Goal: Transaction & Acquisition: Purchase product/service

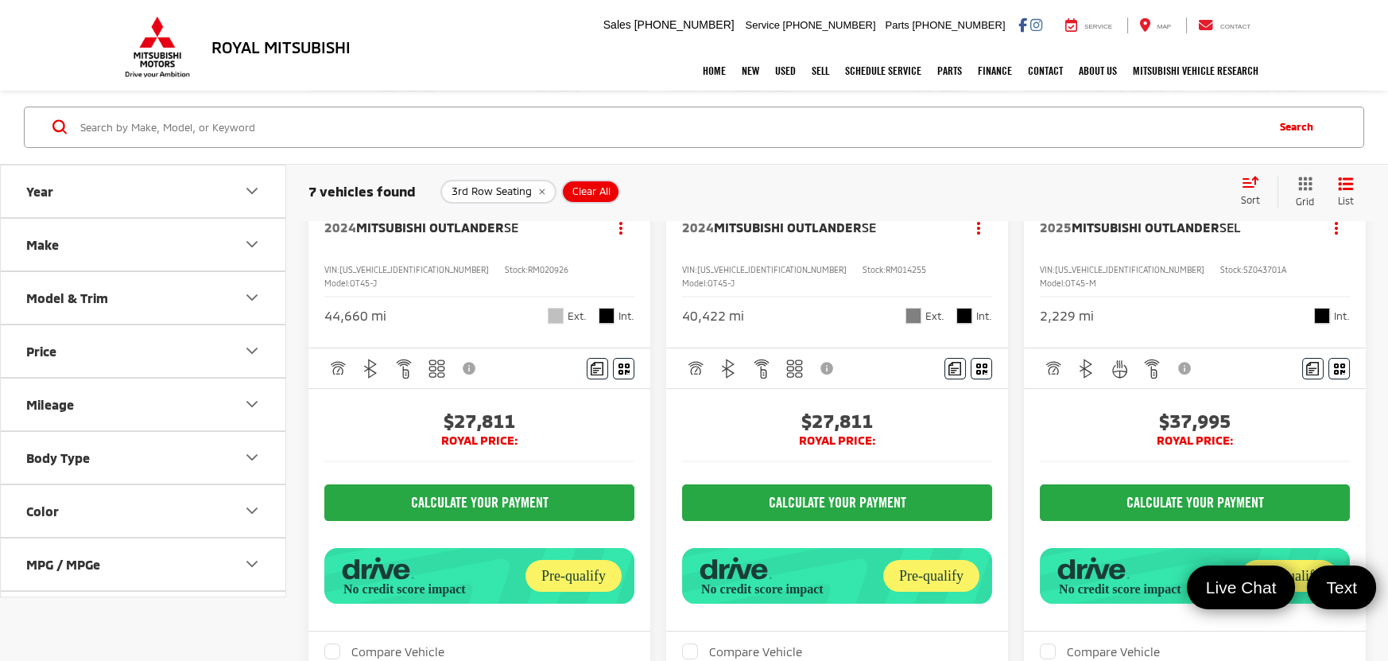
scroll to position [1133, 0]
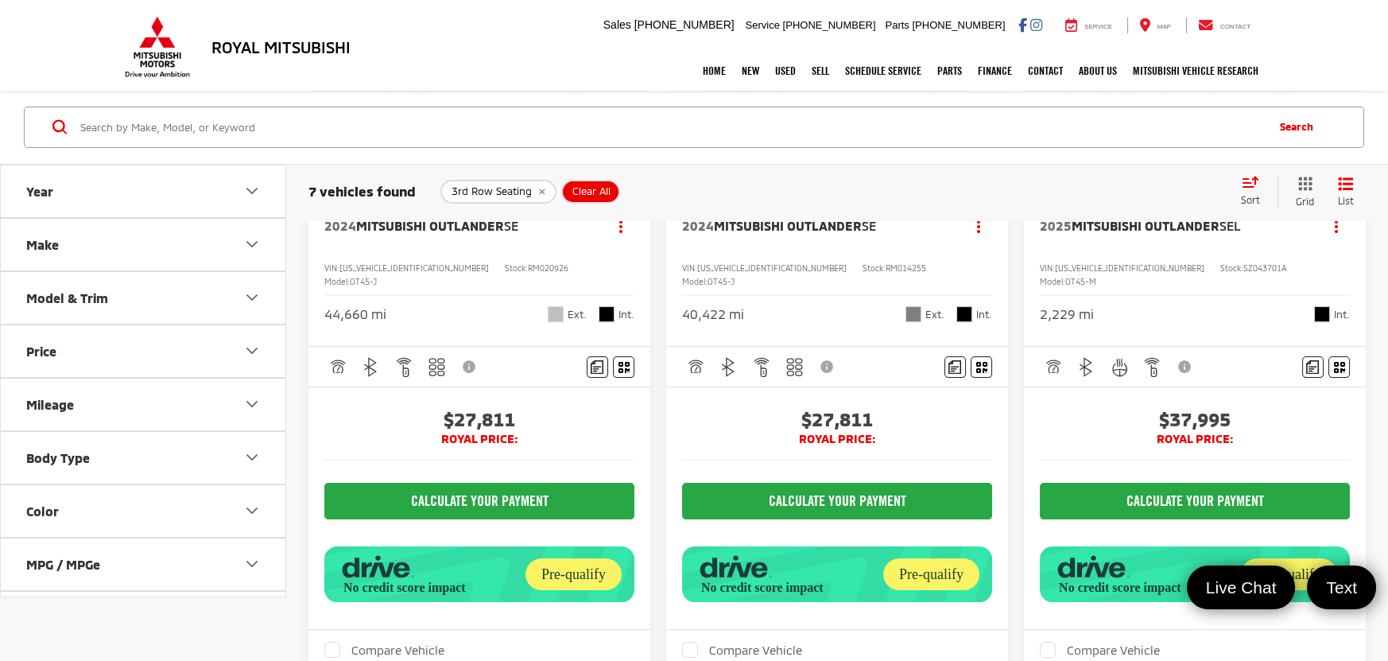
click at [658, 545] on div "2020 Mitsubishi Outlander SEL Copy Link Share Print View Details VIN: JA4AD3A35…" at bounding box center [836, 307] width 1057 height 2316
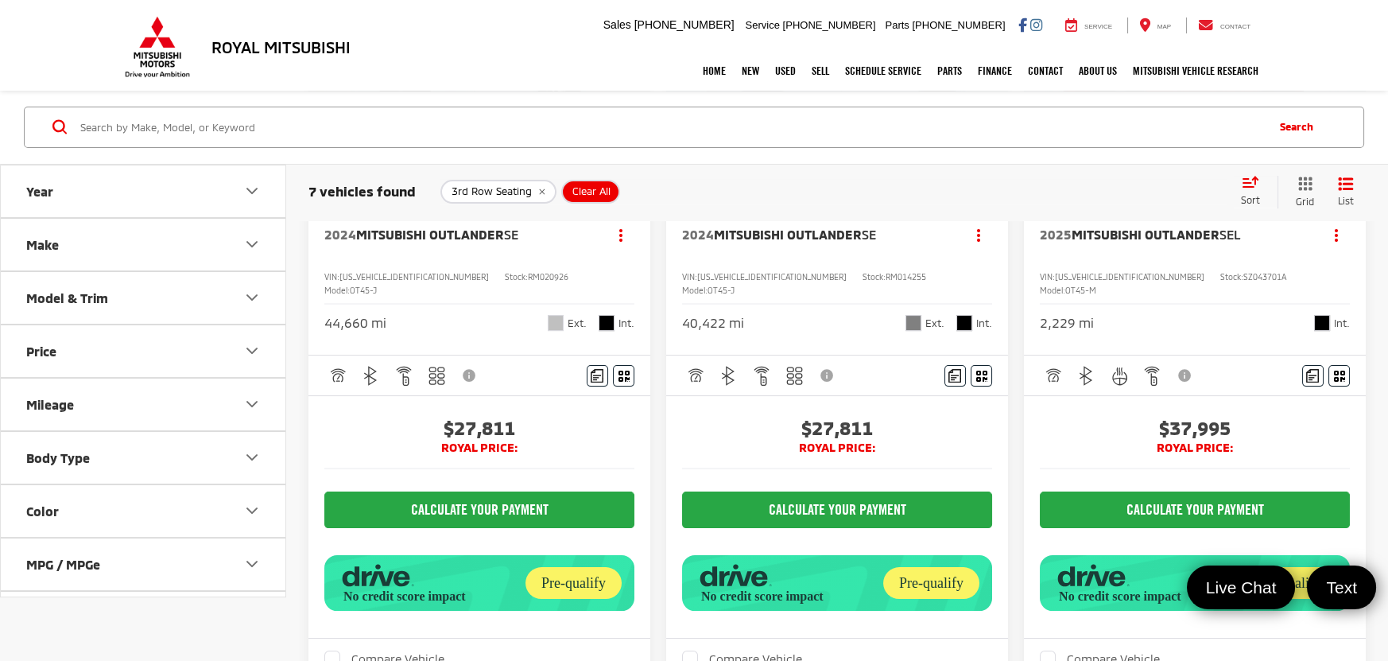
scroll to position [1118, 0]
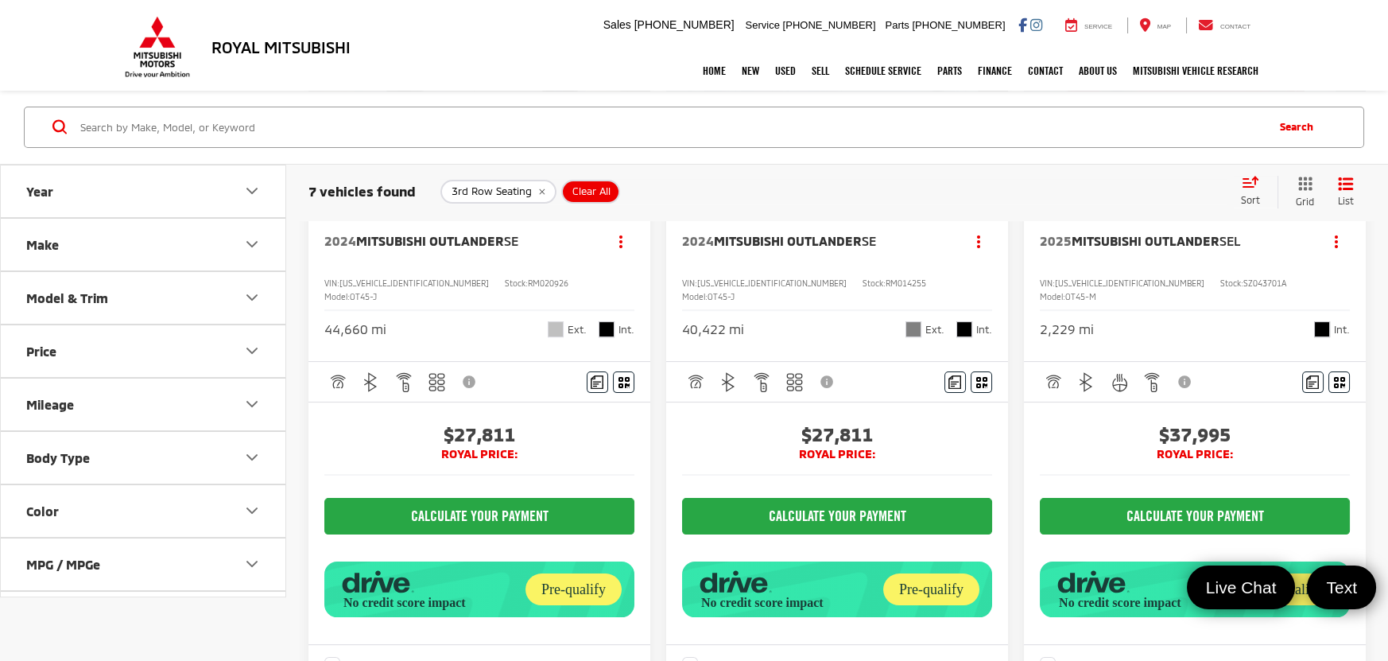
click at [564, 117] on input "Search by Make, Model, or Keyword" at bounding box center [671, 127] width 1185 height 38
type input "rm014255"
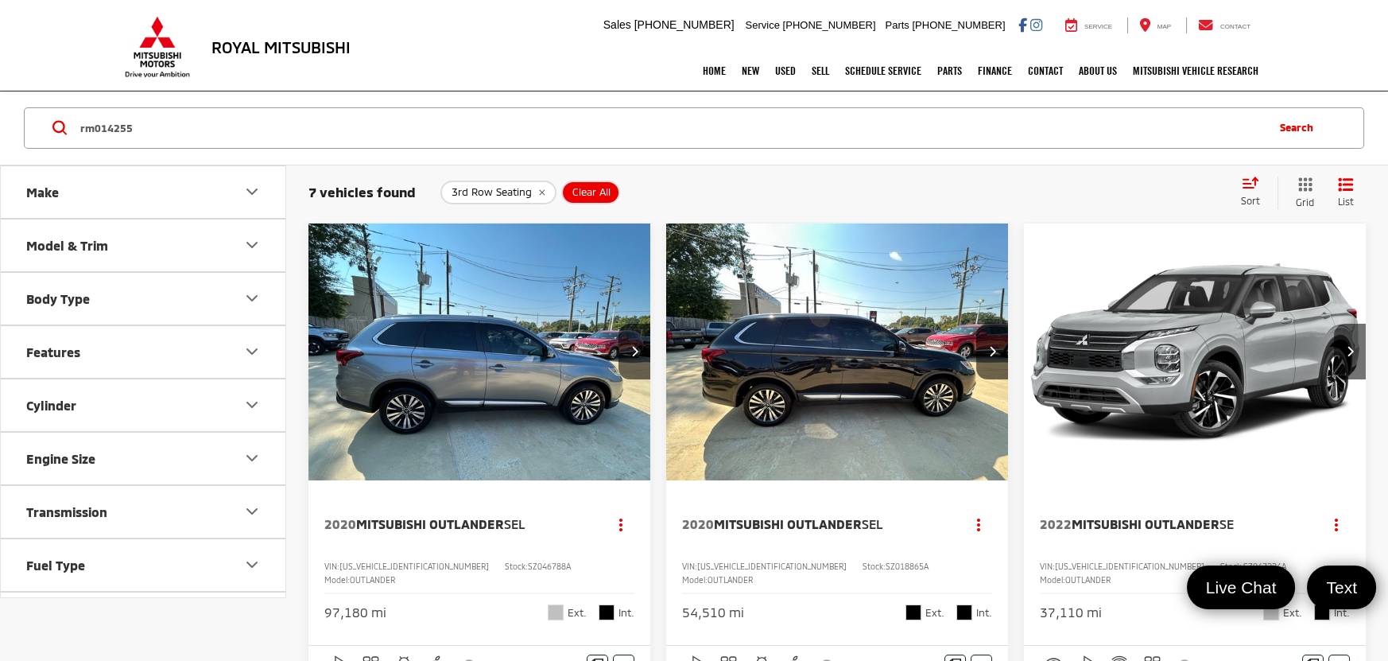
scroll to position [57, 0]
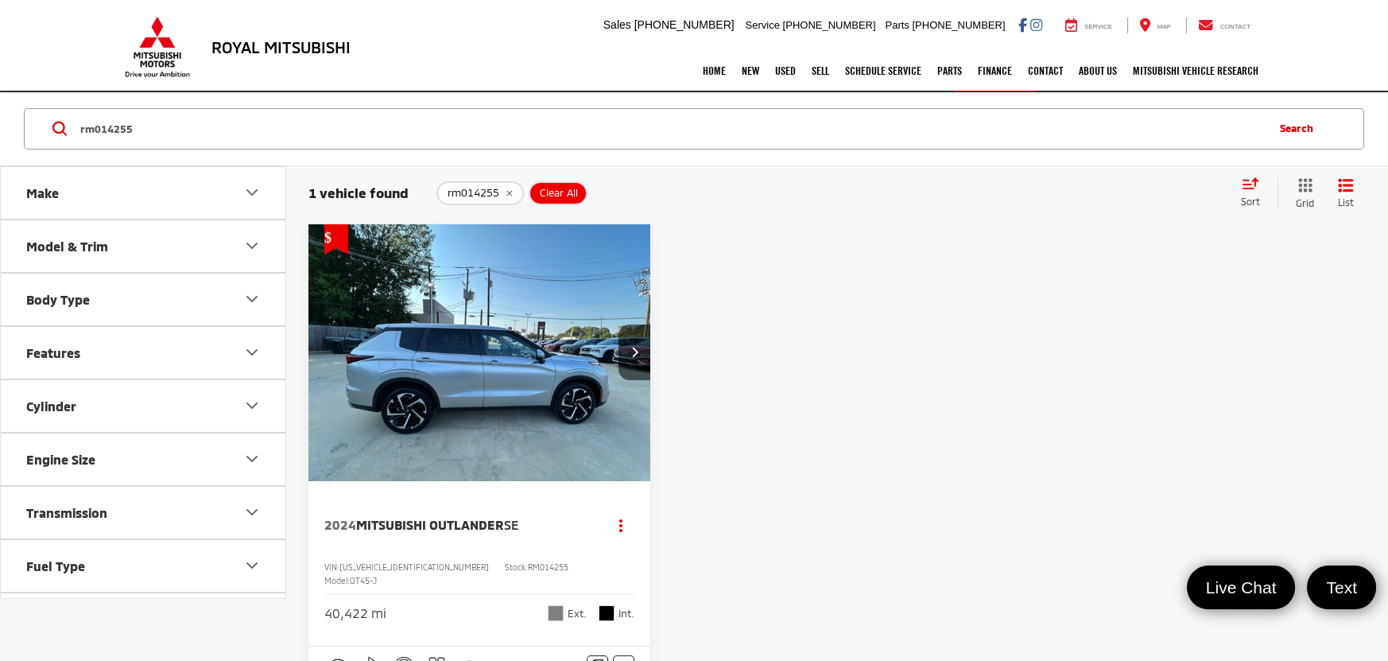
click at [516, 341] on img "2024 Mitsubishi Outlander SE 0" at bounding box center [480, 353] width 344 height 258
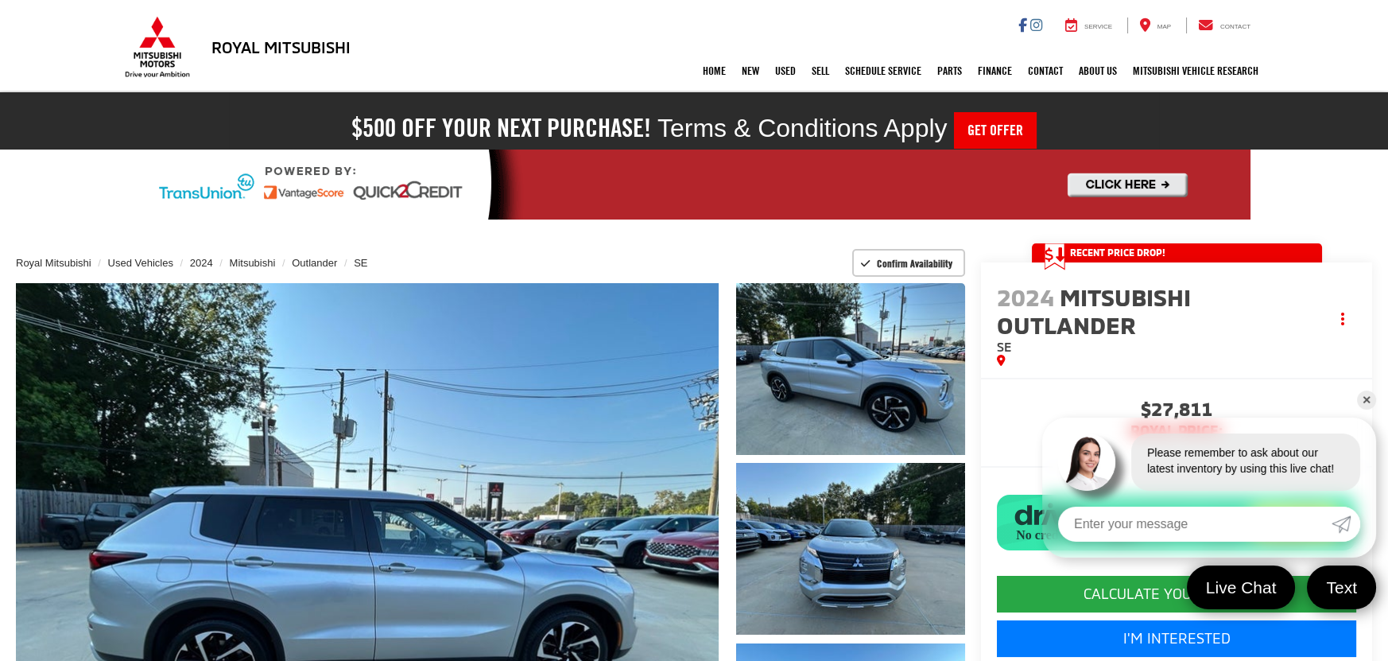
click at [1372, 216] on link at bounding box center [694, 184] width 1388 height 70
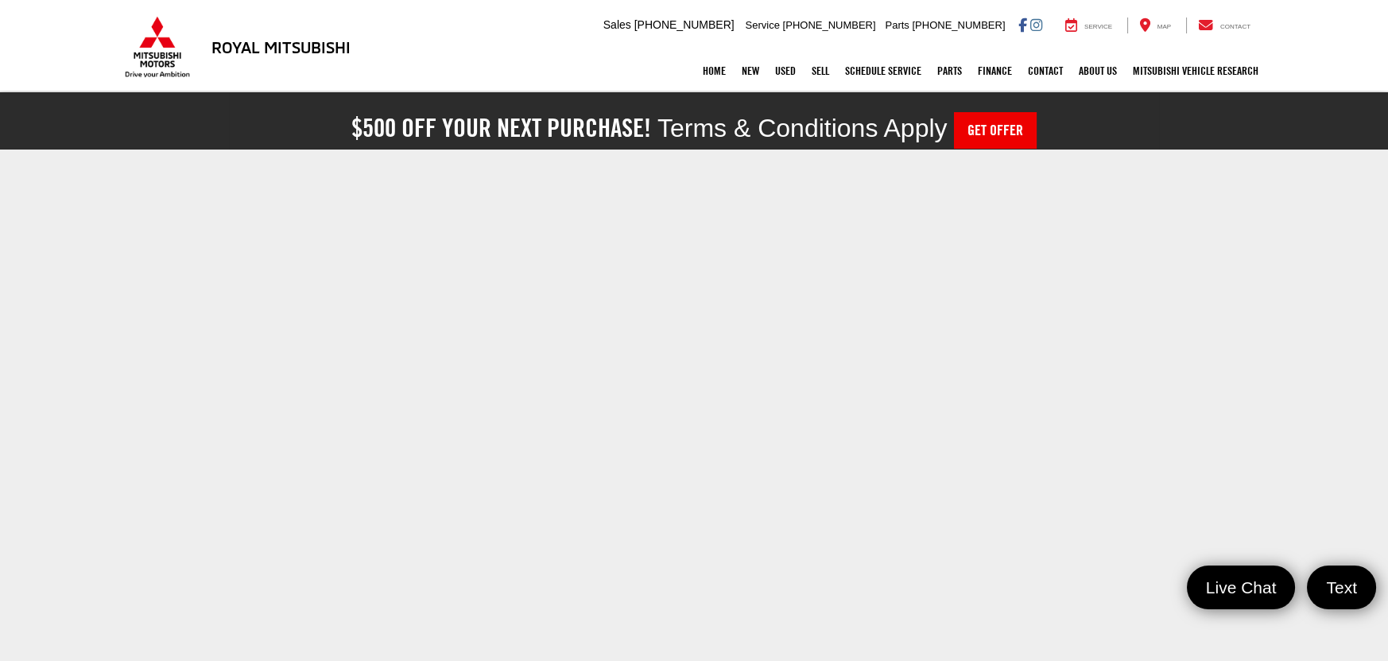
click at [17, 421] on section at bounding box center [694, 526] width 1388 height 754
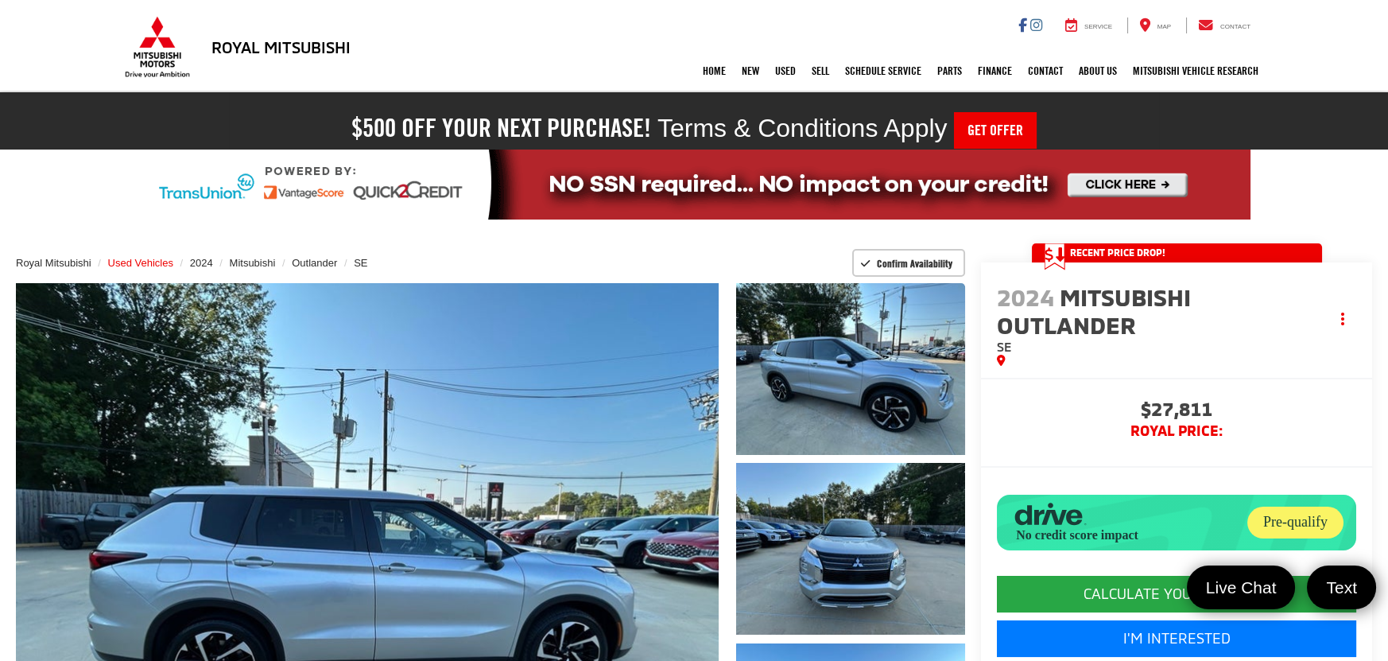
click at [152, 265] on span "Used Vehicles" at bounding box center [140, 263] width 65 height 12
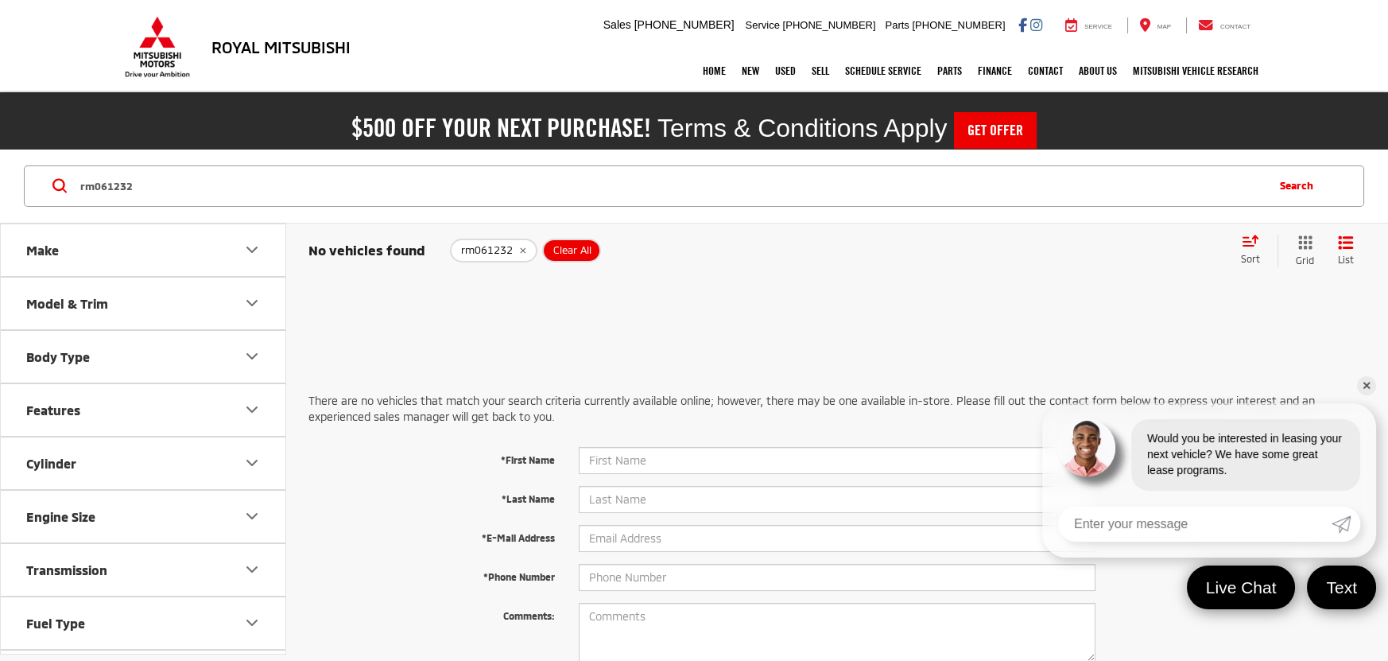
click at [471, 192] on input "rm061232" at bounding box center [671, 186] width 1185 height 38
type input "r"
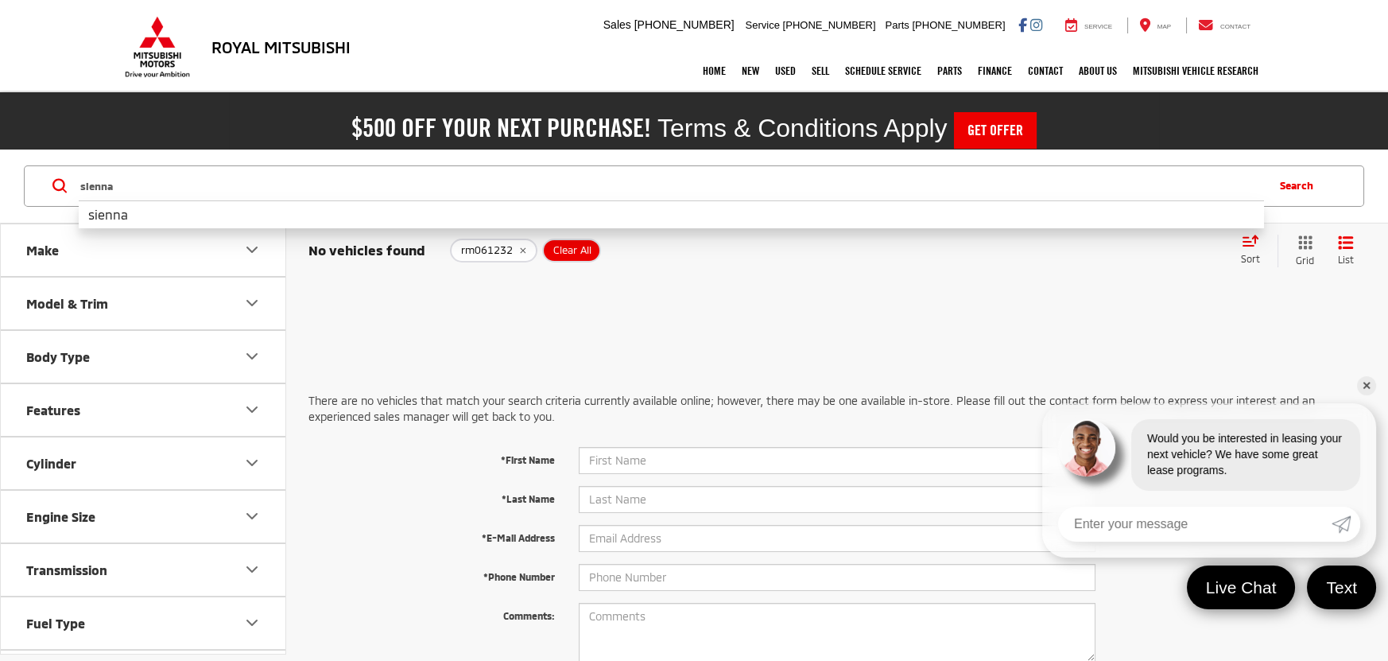
type input "sienna"
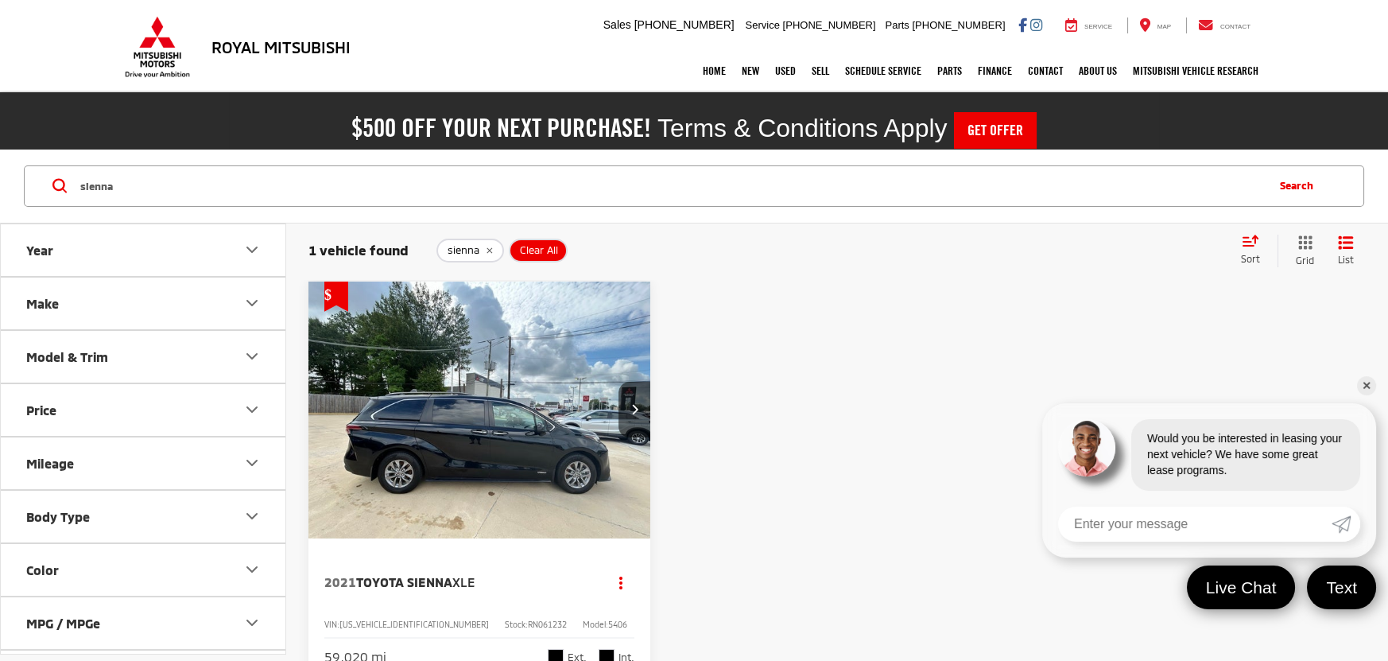
click at [502, 452] on img "2021 Toyota Sienna XLE 0" at bounding box center [480, 410] width 344 height 258
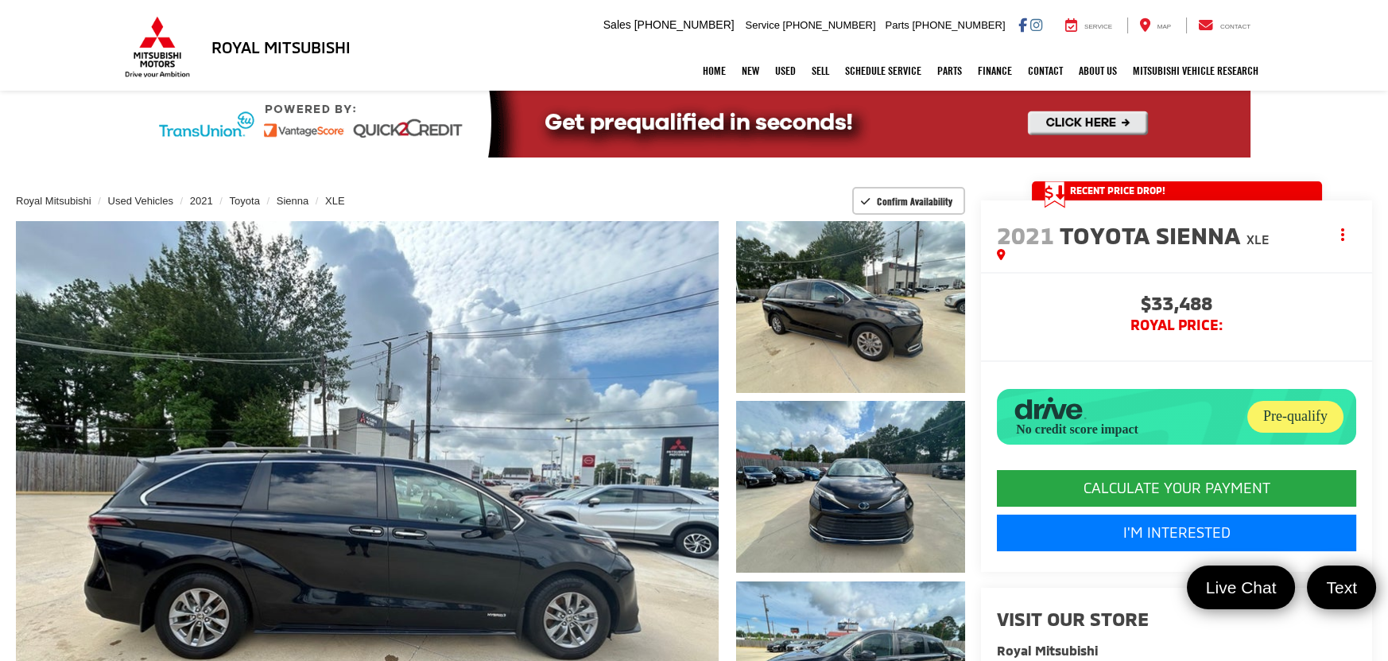
scroll to position [55, 0]
